Goal: Information Seeking & Learning: Learn about a topic

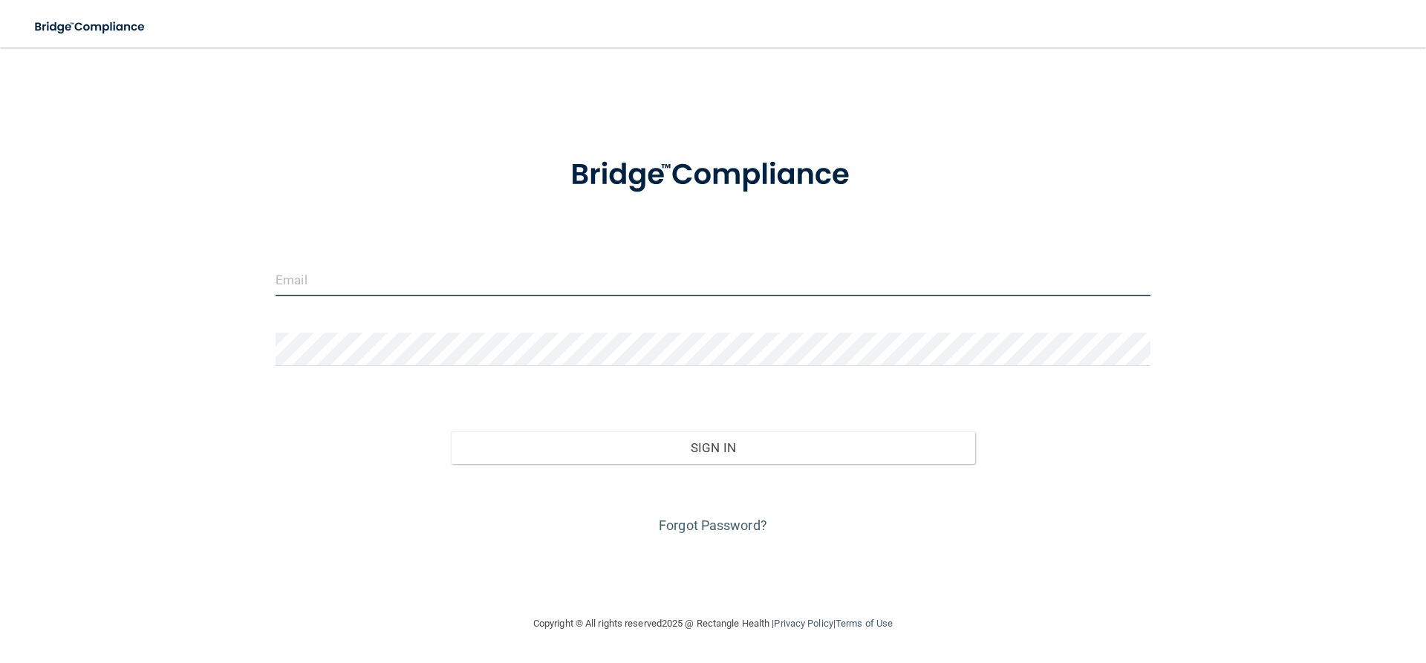
click at [514, 269] on input "email" at bounding box center [713, 279] width 875 height 33
type input "[EMAIL_ADDRESS][DOMAIN_NAME]"
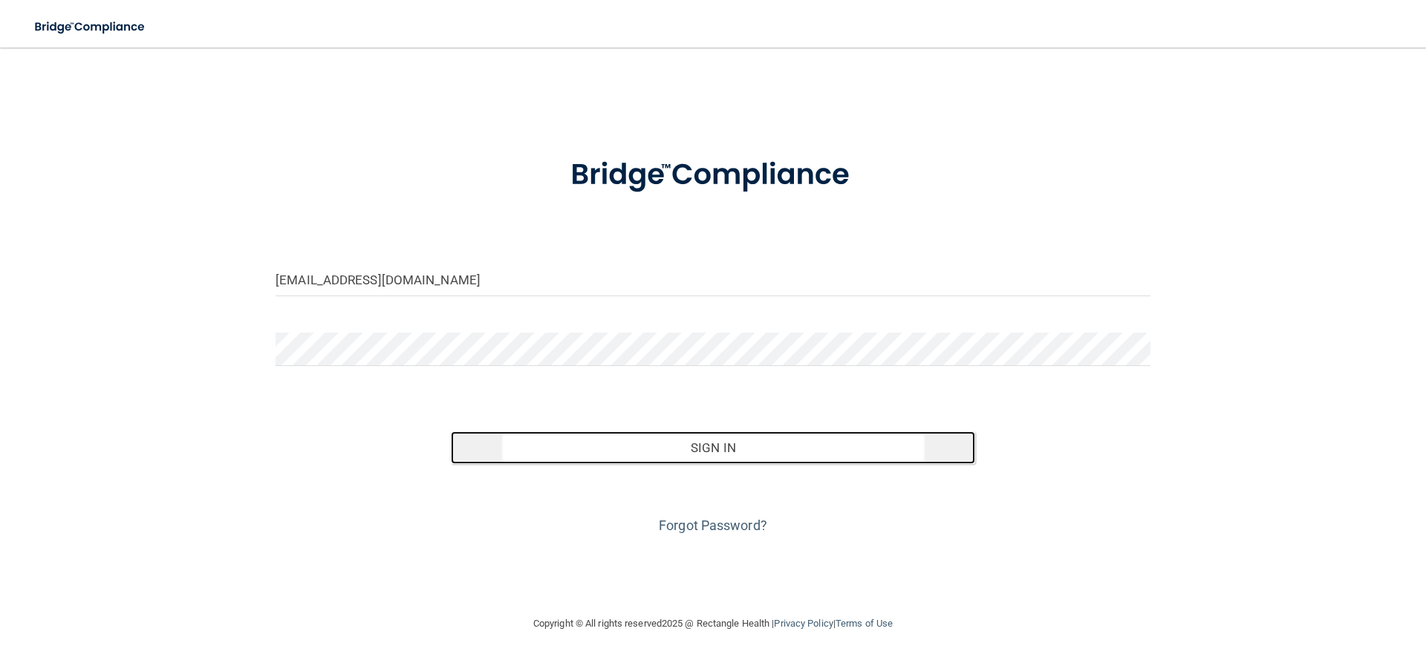
click at [699, 450] on button "Sign In" at bounding box center [713, 447] width 525 height 33
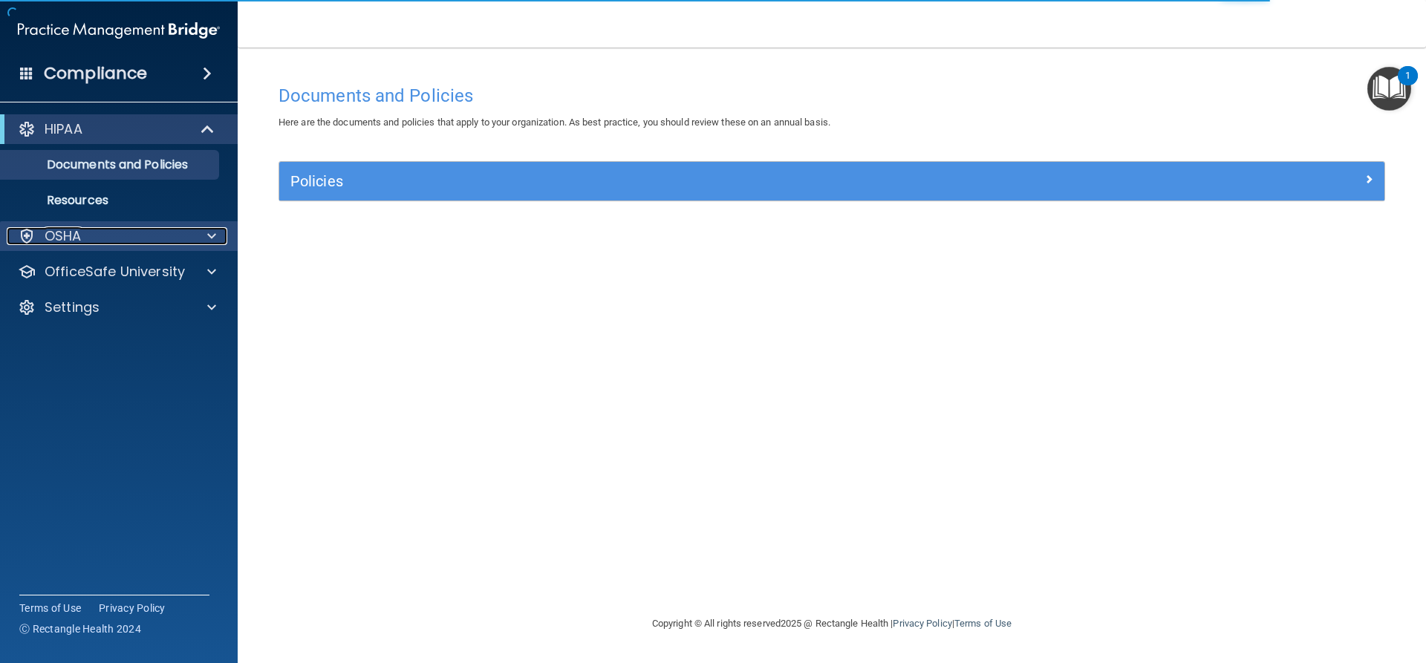
click at [80, 235] on p "OSHA" at bounding box center [63, 236] width 37 height 18
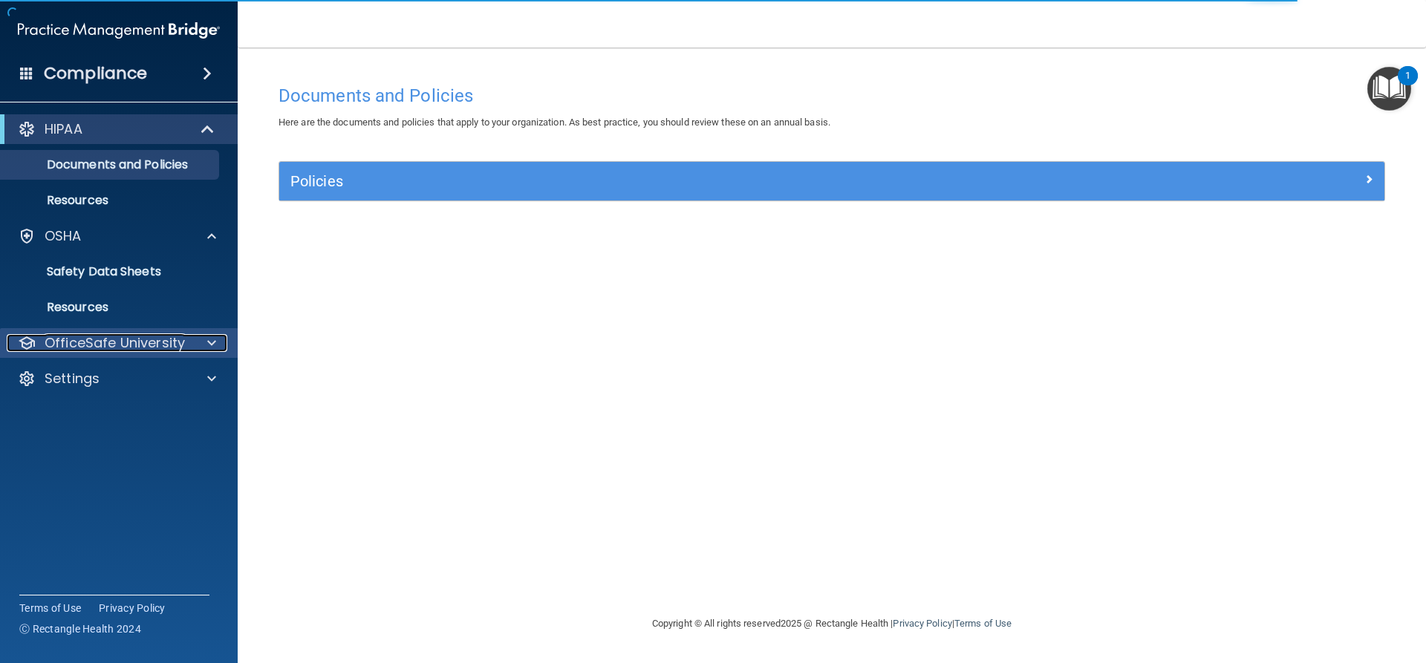
click at [142, 339] on p "OfficeSafe University" at bounding box center [115, 343] width 140 height 18
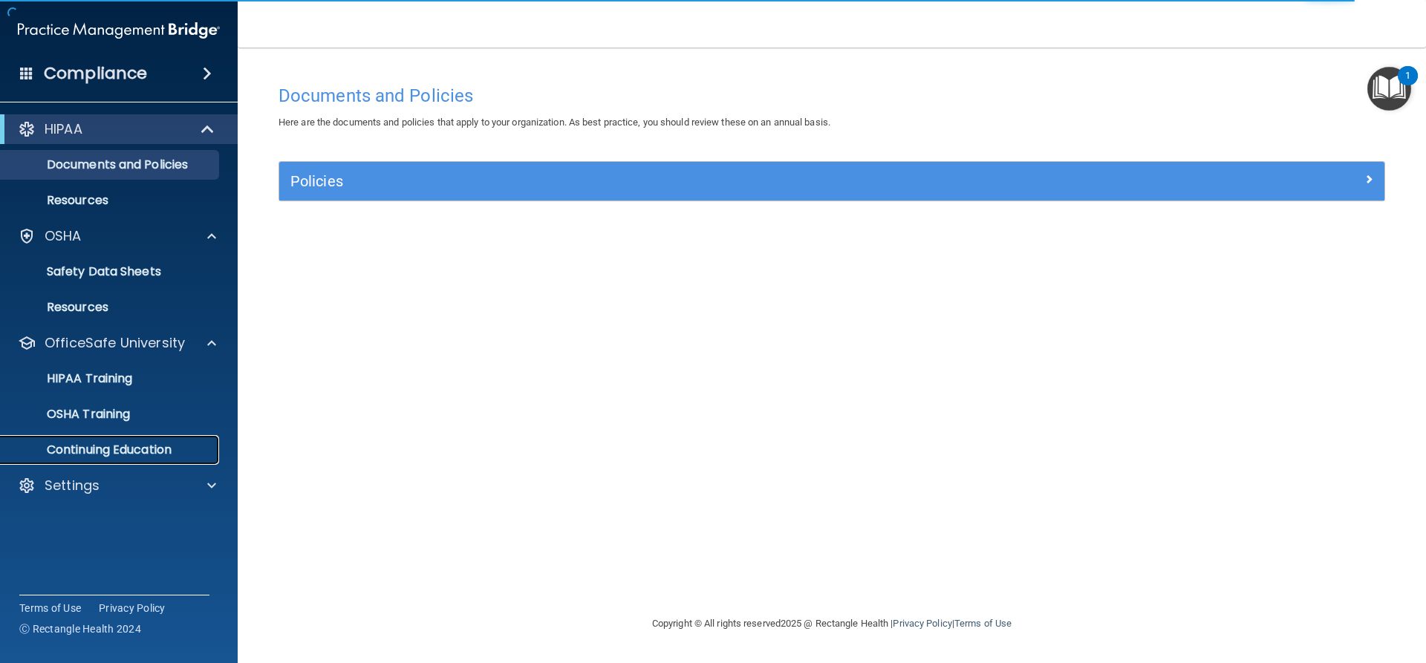
click at [126, 449] on p "Continuing Education" at bounding box center [111, 450] width 203 height 15
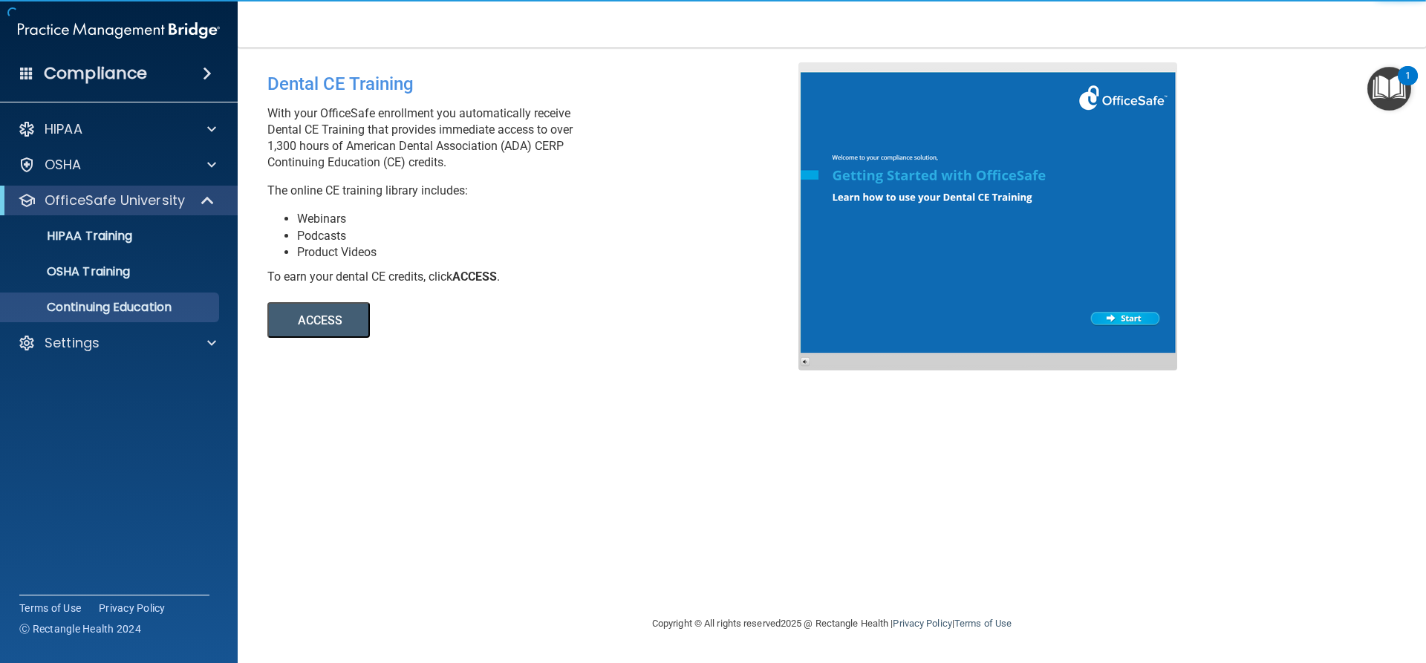
click at [333, 322] on button "ACCESS" at bounding box center [318, 320] width 102 height 36
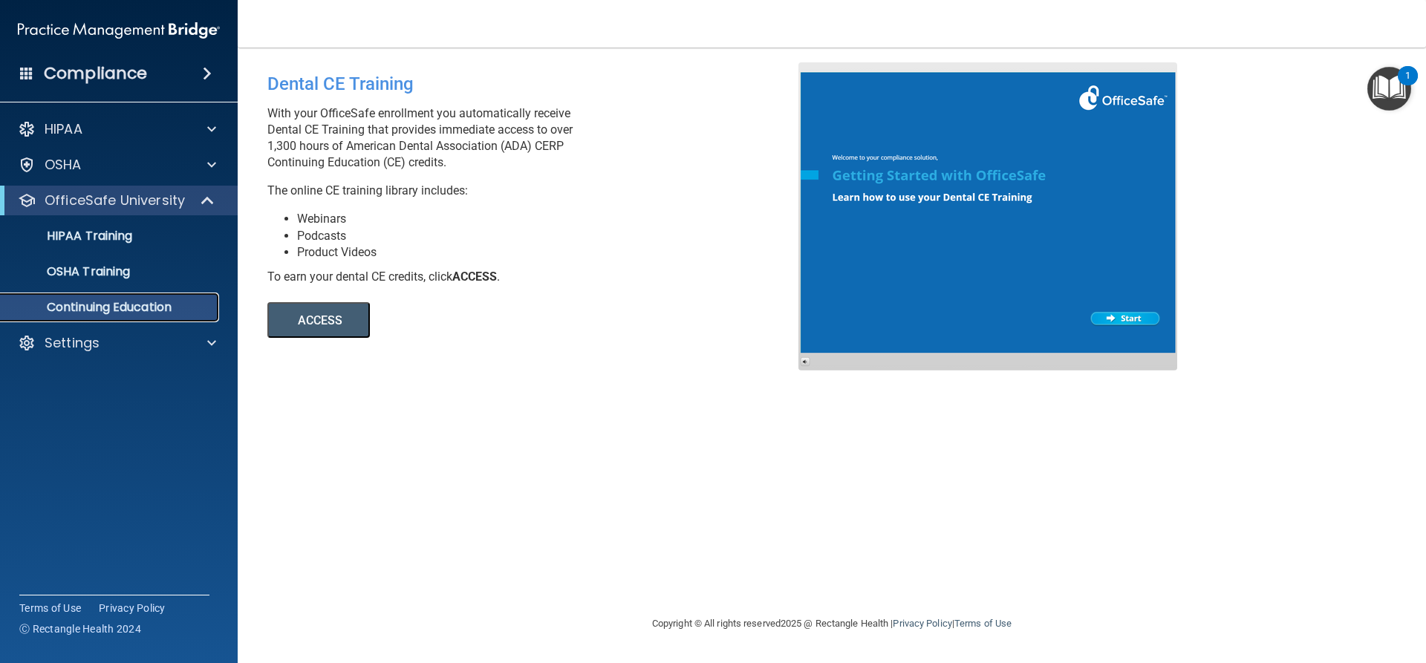
click at [108, 302] on p "Continuing Education" at bounding box center [111, 307] width 203 height 15
click at [347, 316] on button "ACCESS" at bounding box center [318, 320] width 102 height 36
click at [336, 321] on button "ACCESS" at bounding box center [318, 320] width 102 height 36
